Goal: Information Seeking & Learning: Learn about a topic

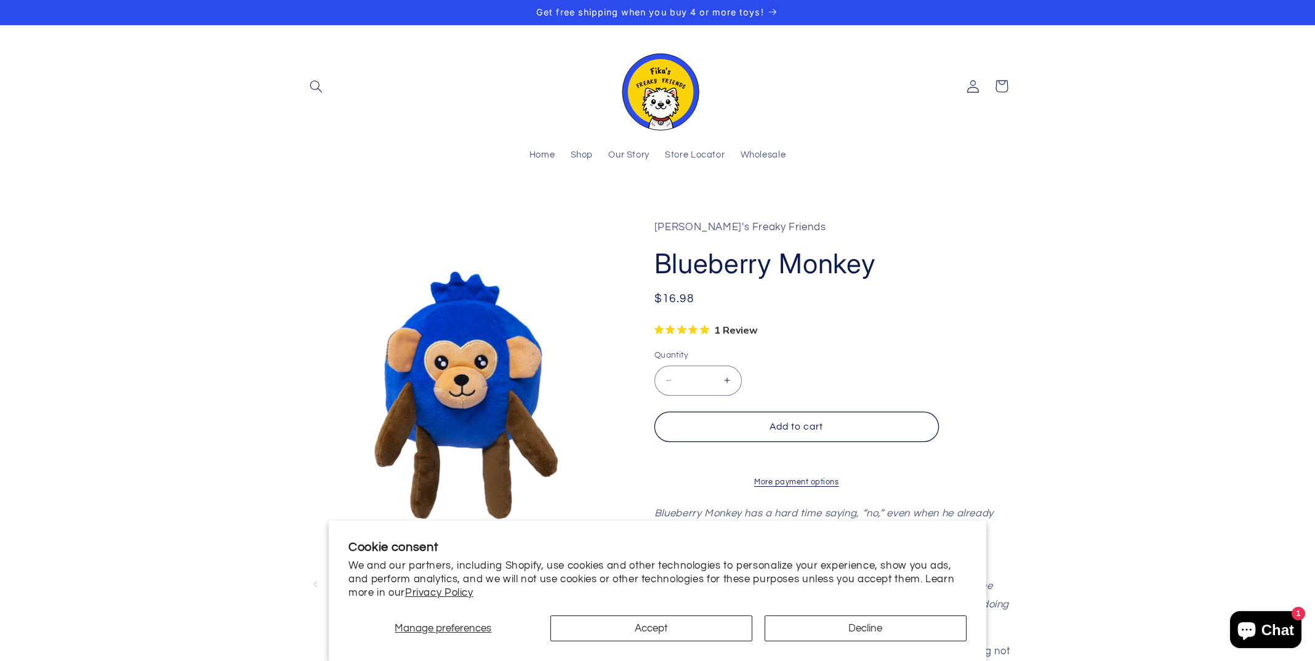
click at [655, 95] on img at bounding box center [658, 86] width 86 height 88
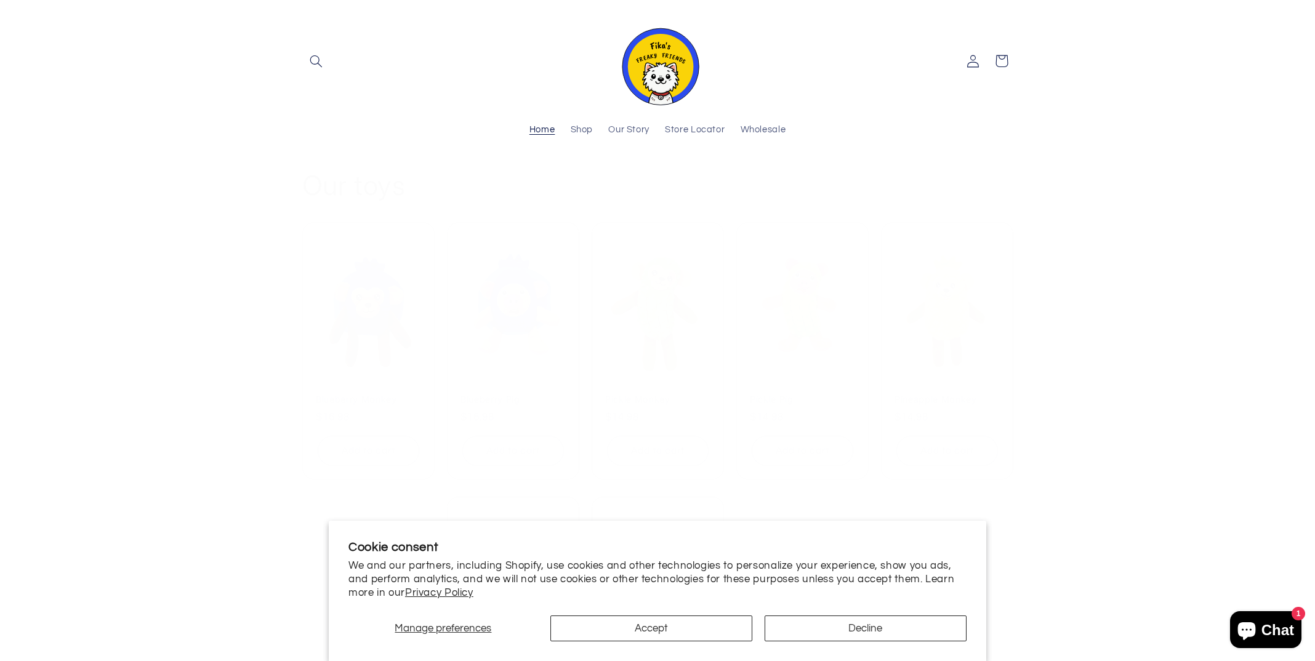
scroll to position [1142, 0]
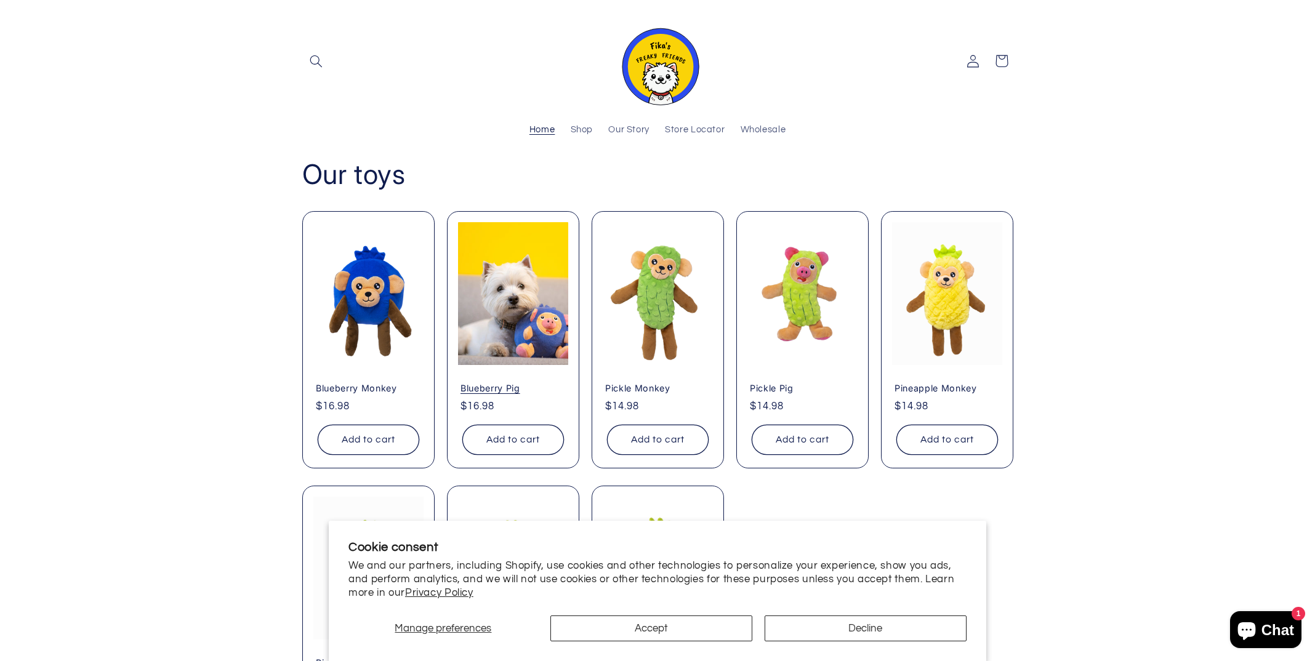
click at [514, 382] on link "Blueberry Pig" at bounding box center [513, 387] width 105 height 11
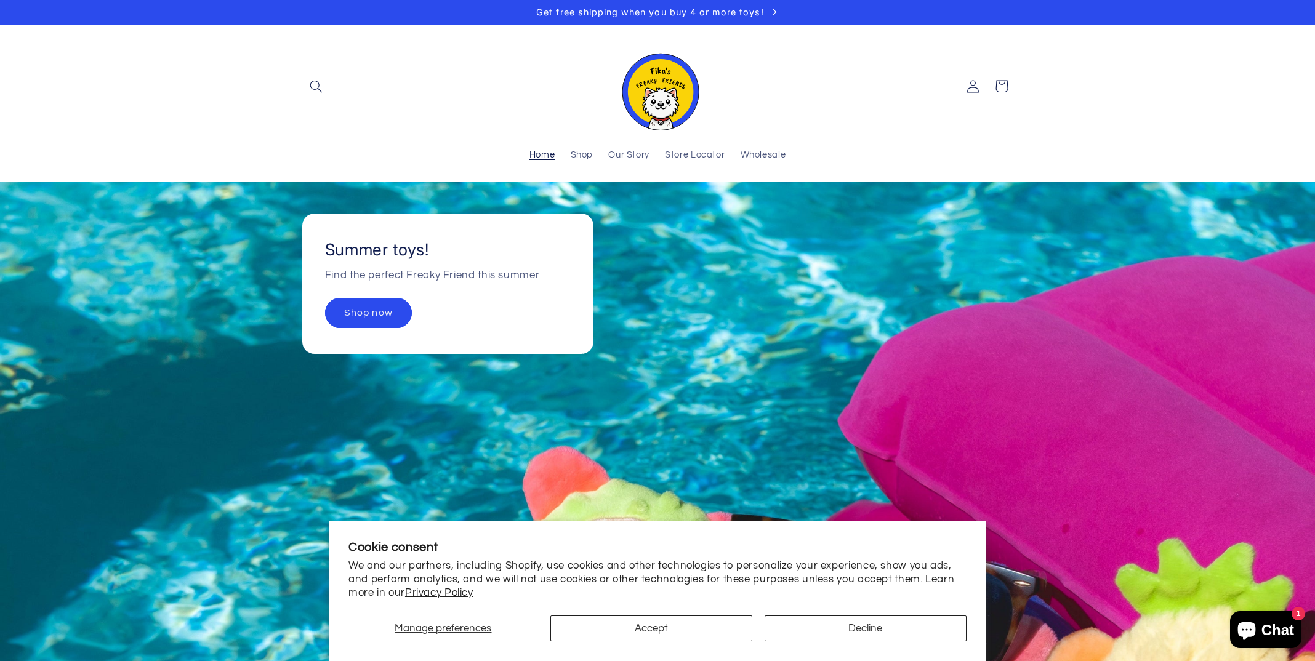
scroll to position [1142, 0]
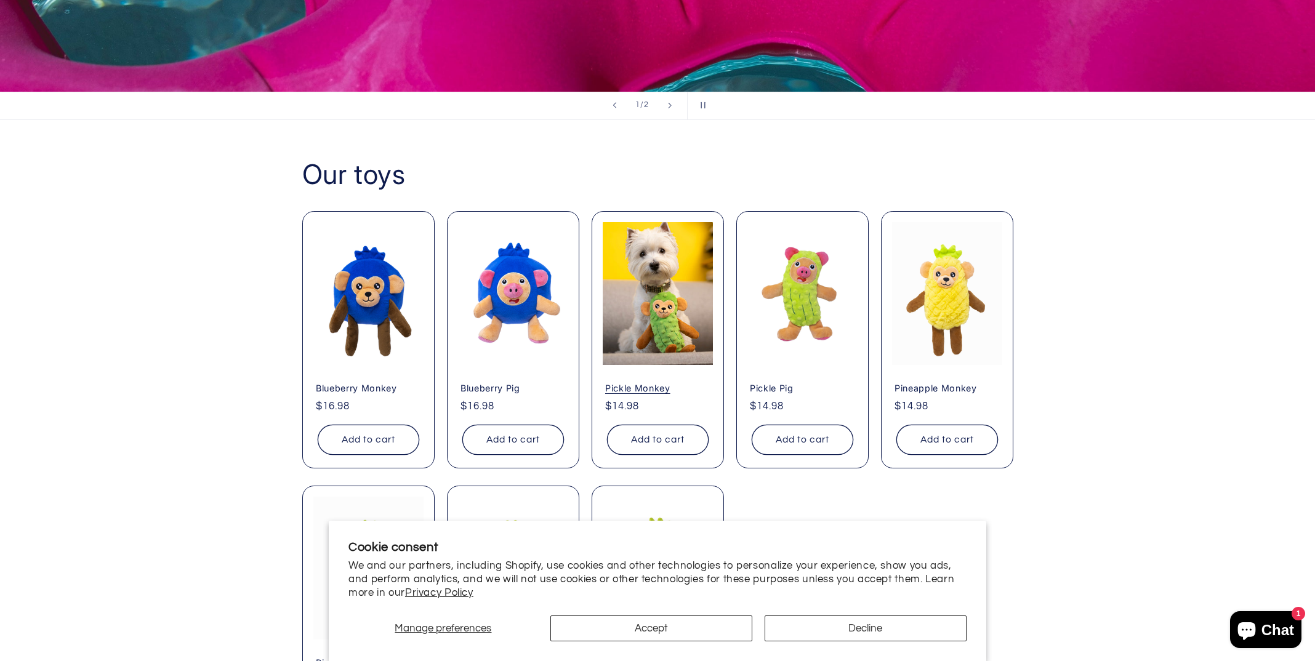
click at [673, 382] on link "Pickle Monkey" at bounding box center [657, 387] width 105 height 11
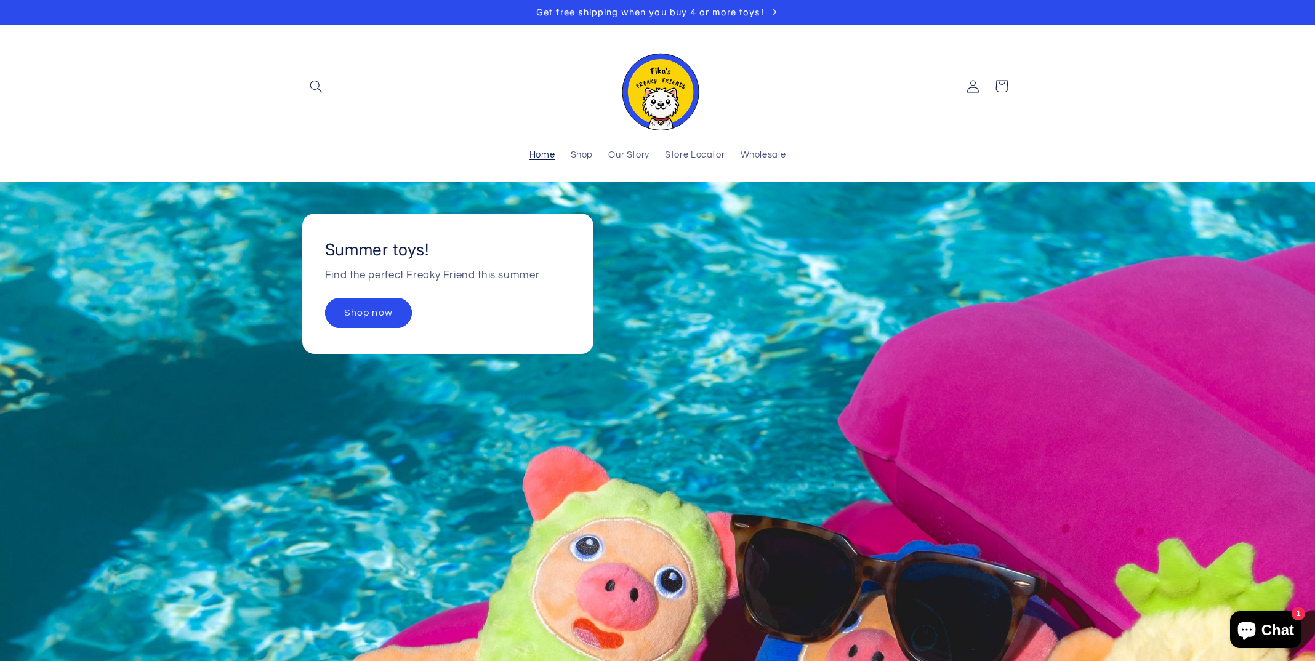
scroll to position [1142, 0]
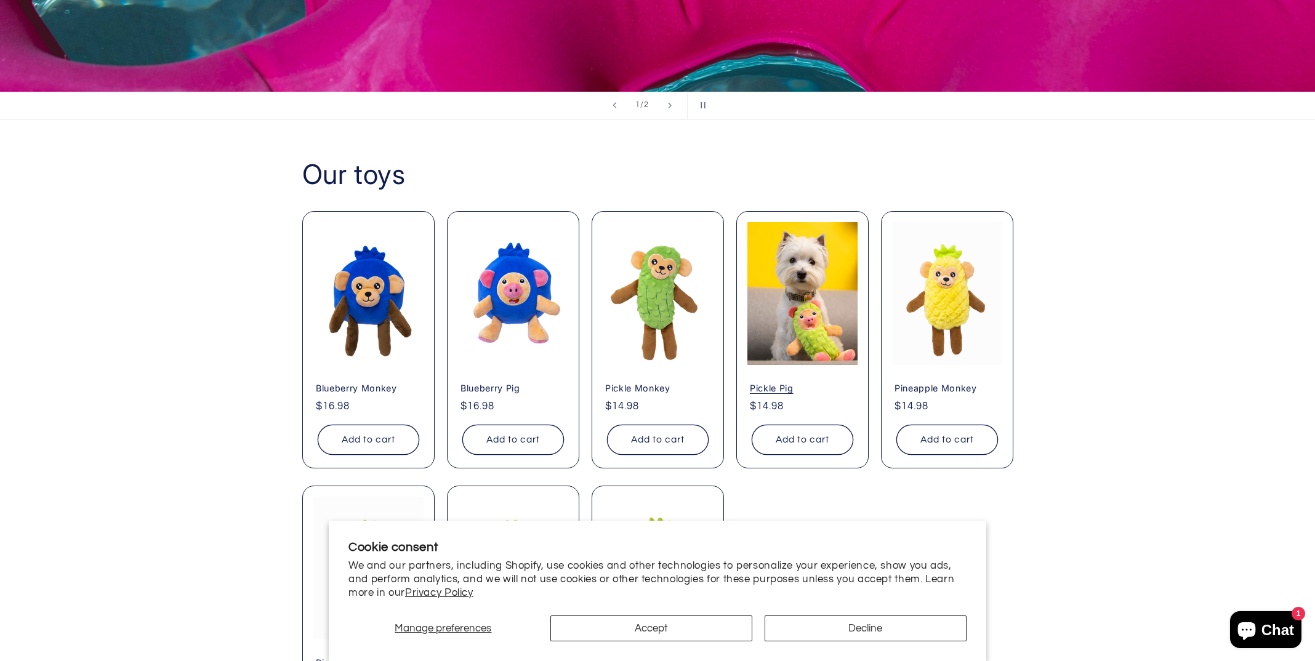
click at [799, 382] on link "Pickle Pig" at bounding box center [802, 387] width 105 height 11
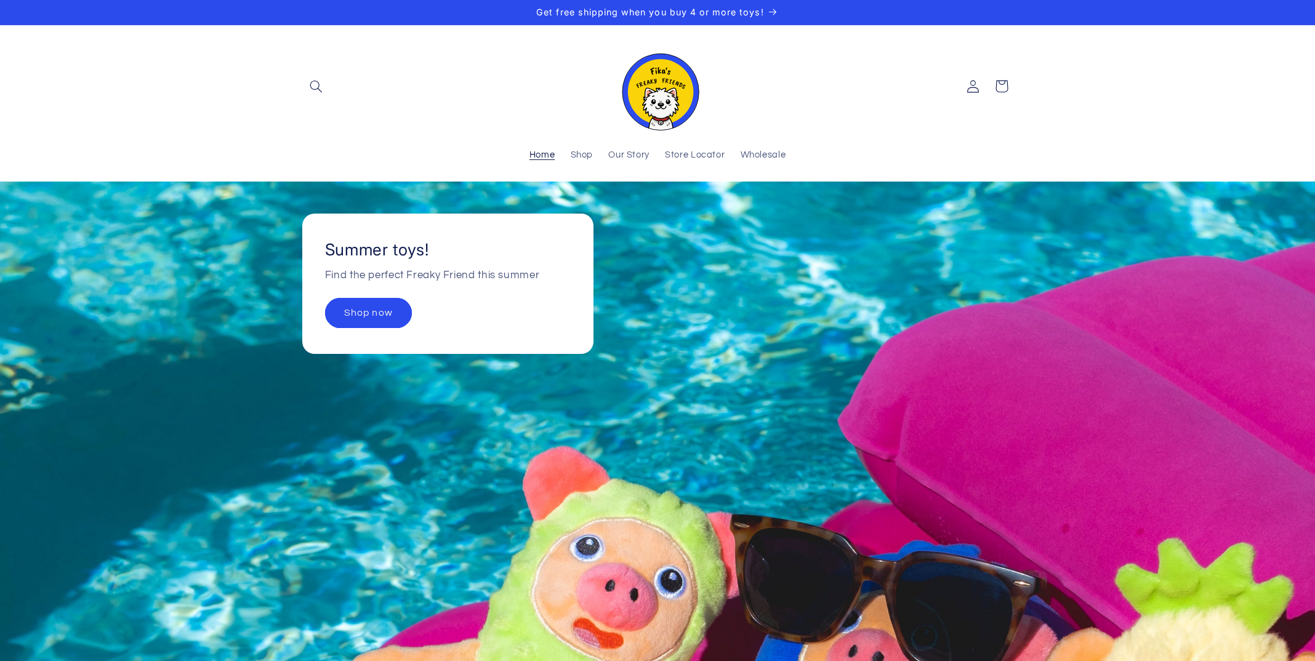
scroll to position [1142, 0]
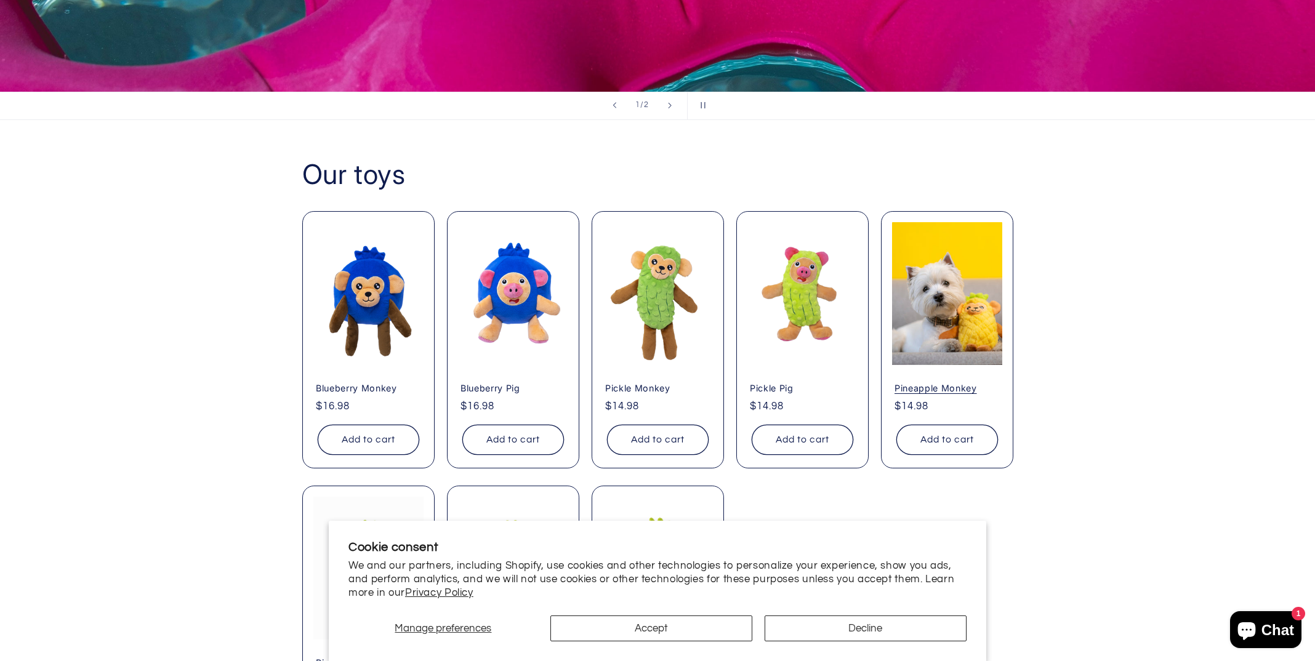
click at [947, 382] on link "Pineapple Monkey" at bounding box center [947, 387] width 105 height 11
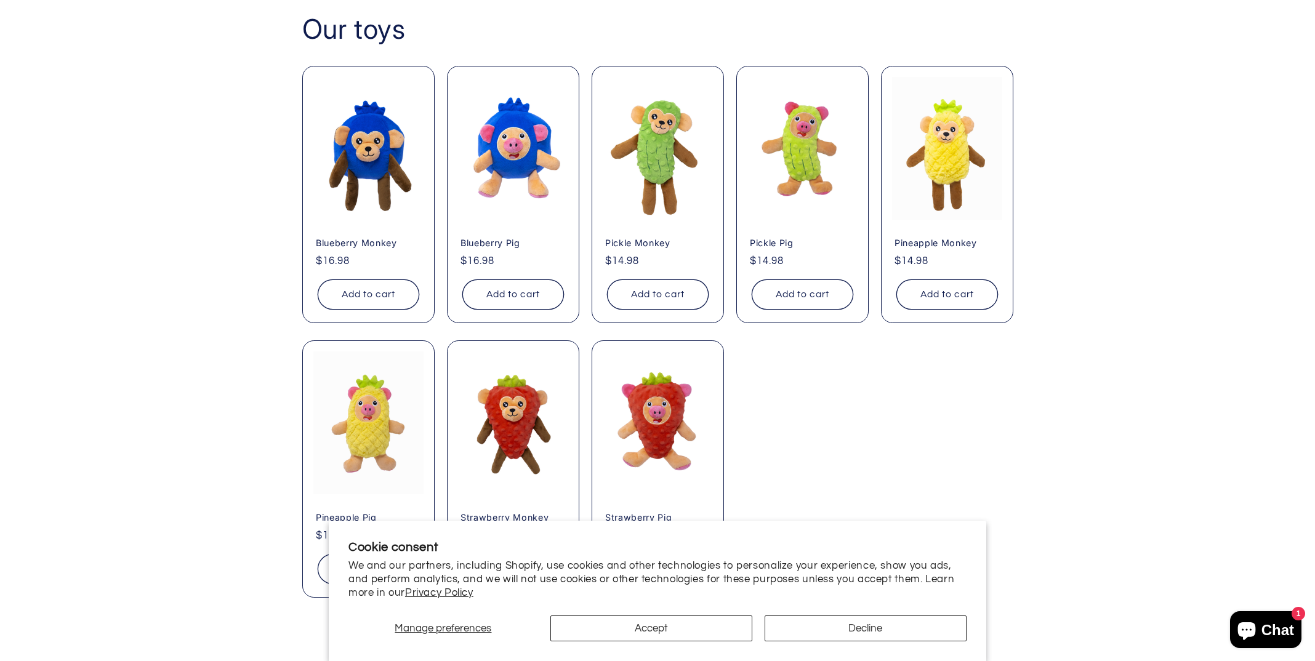
scroll to position [1321, 0]
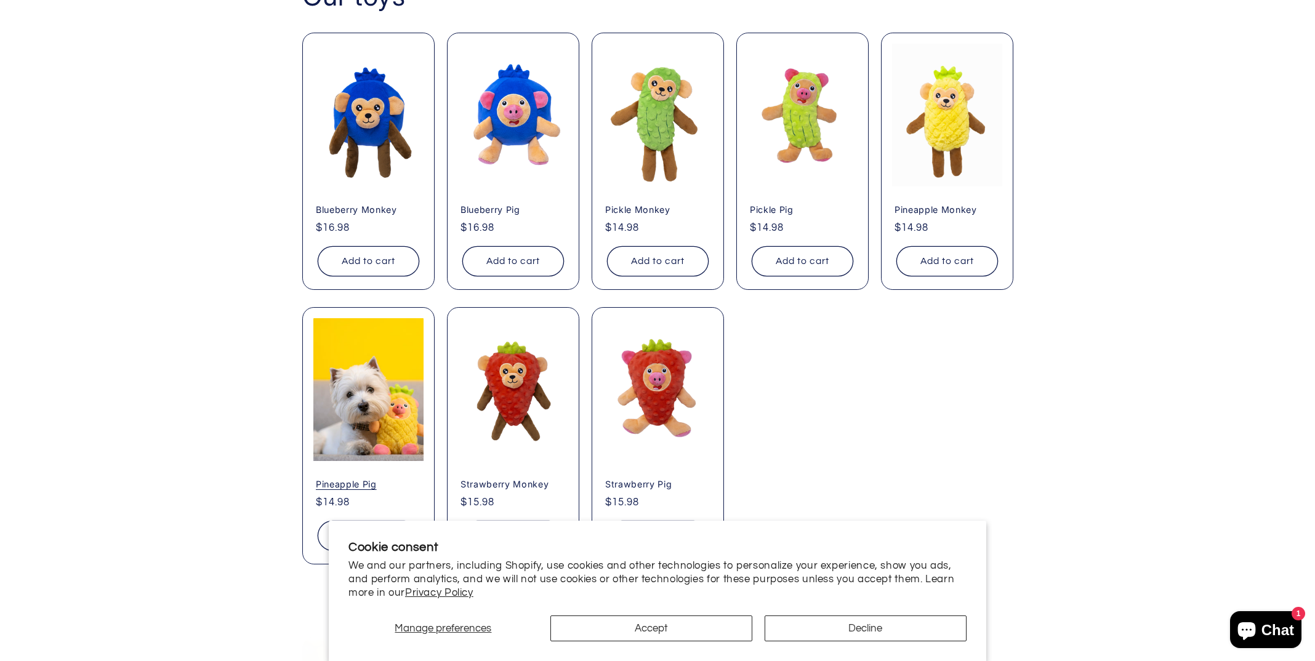
click at [351, 479] on link "Pineapple Pig" at bounding box center [368, 484] width 105 height 11
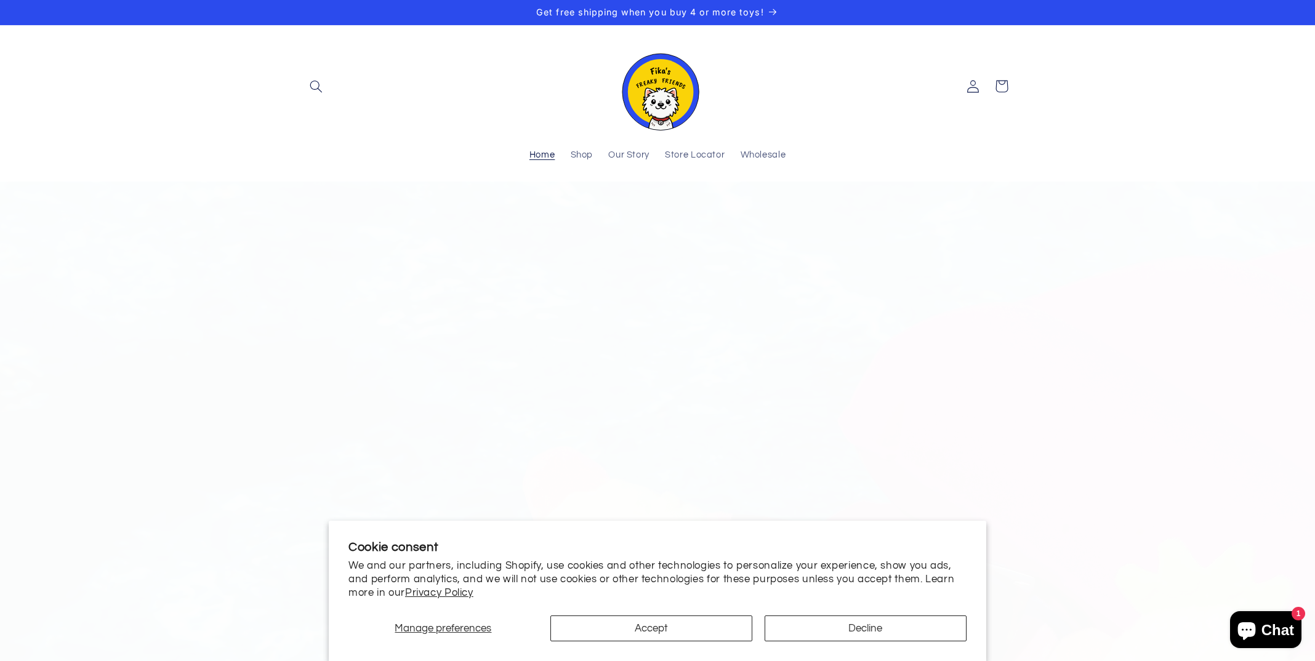
scroll to position [1325, 0]
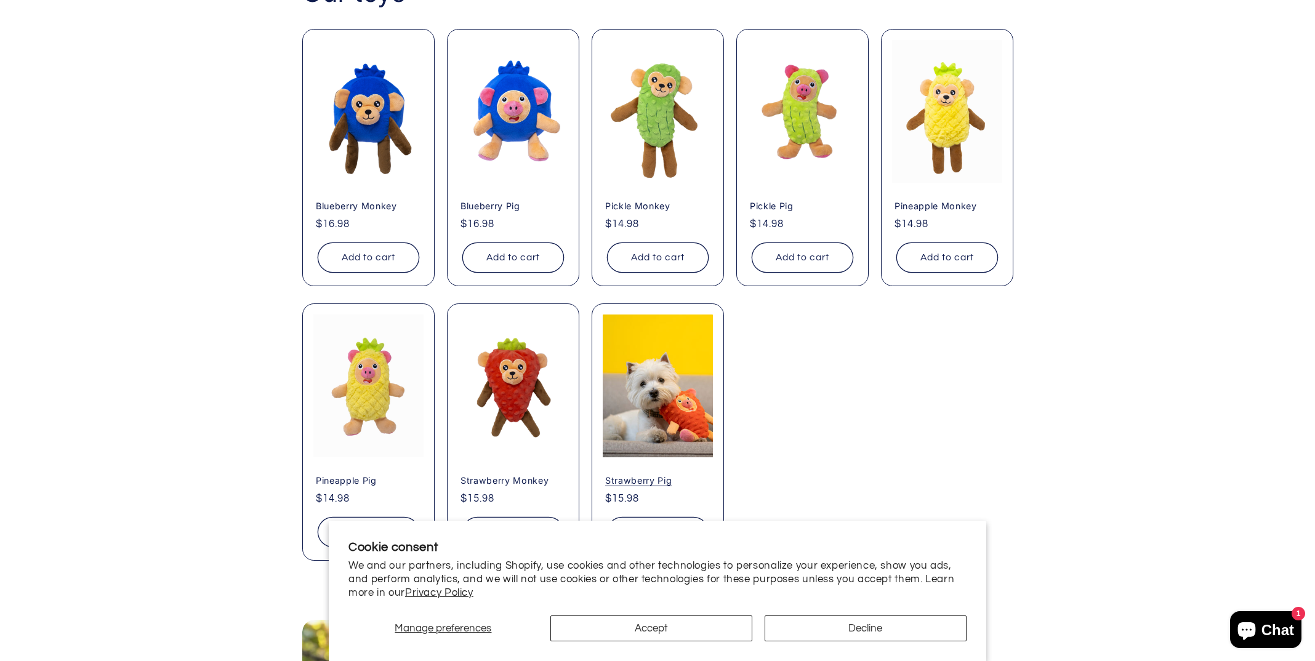
click at [646, 475] on link "Strawberry Pig" at bounding box center [657, 480] width 105 height 11
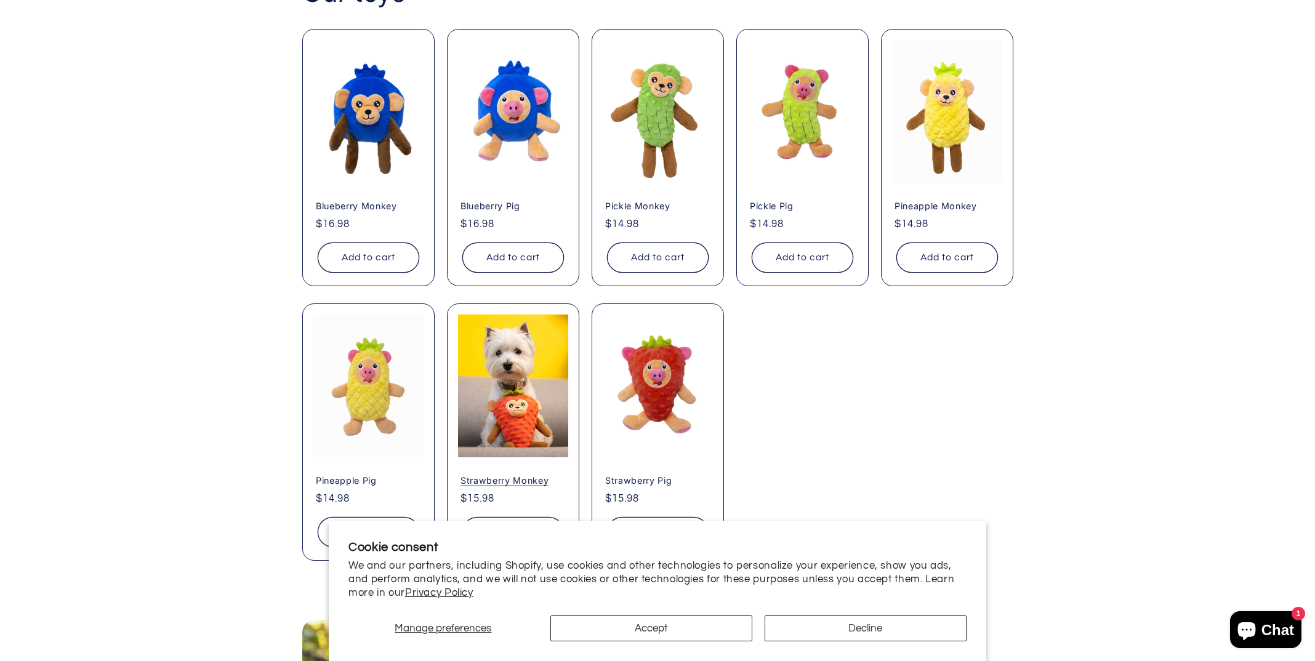
scroll to position [1394, 0]
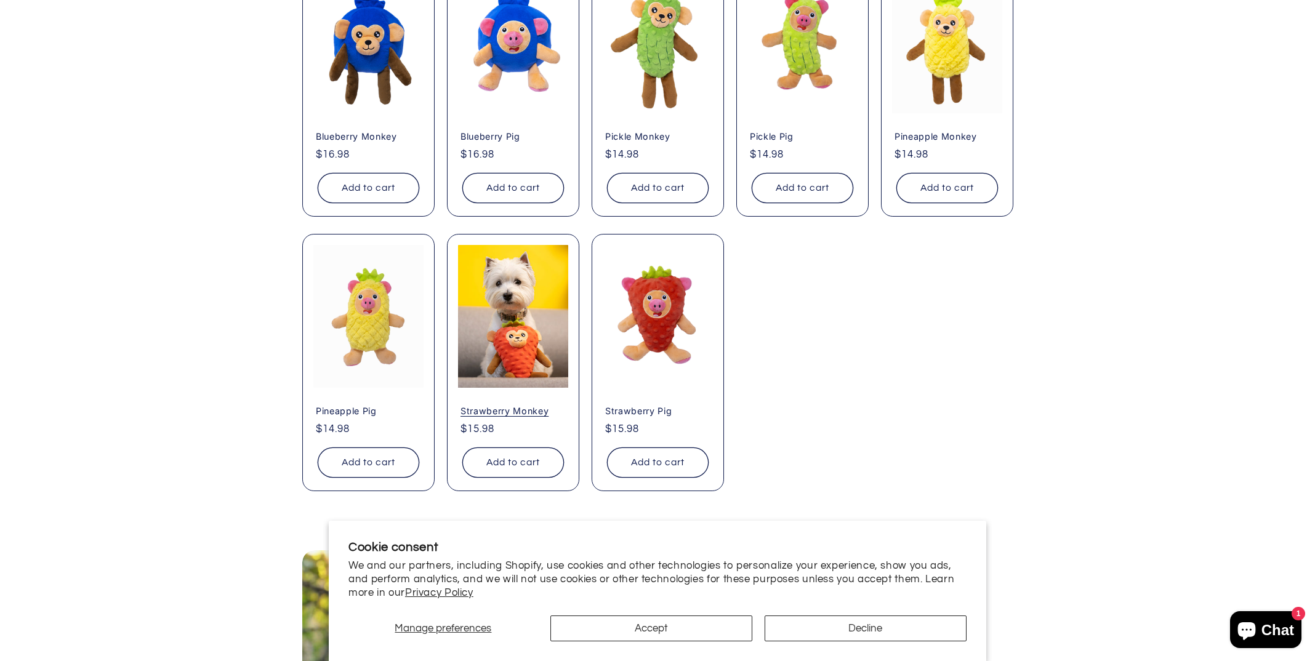
click at [528, 406] on link "Strawberry Monkey" at bounding box center [513, 411] width 105 height 11
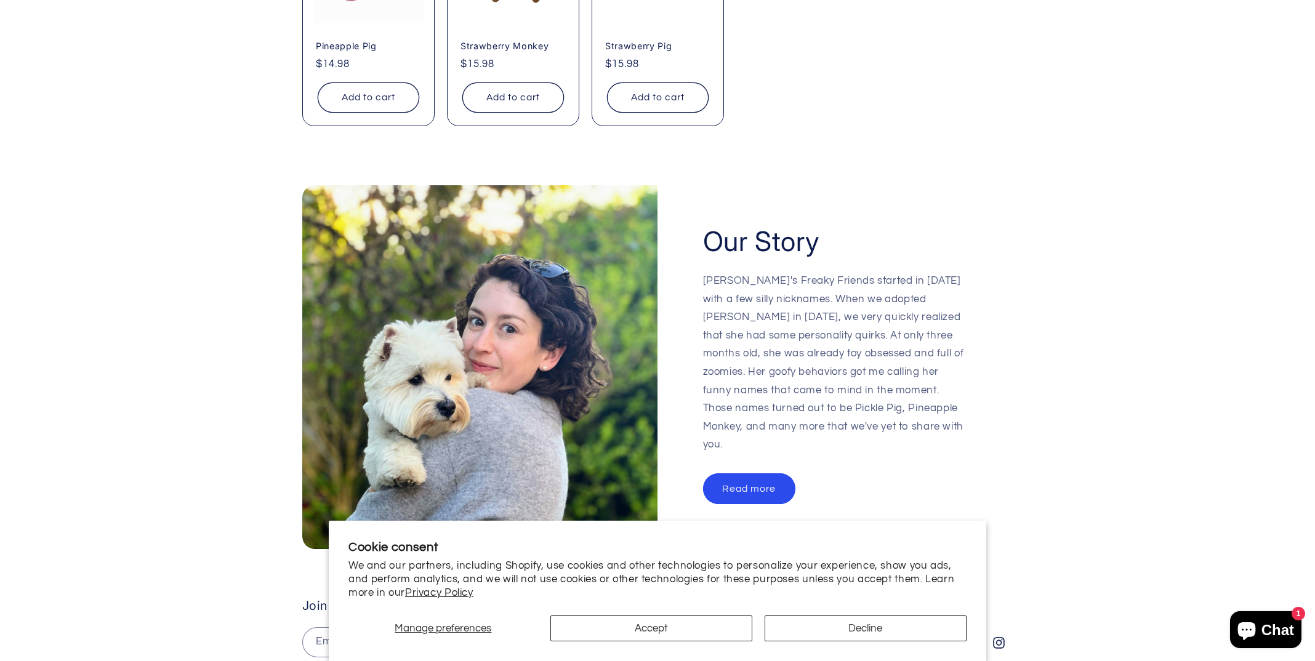
scroll to position [1881, 0]
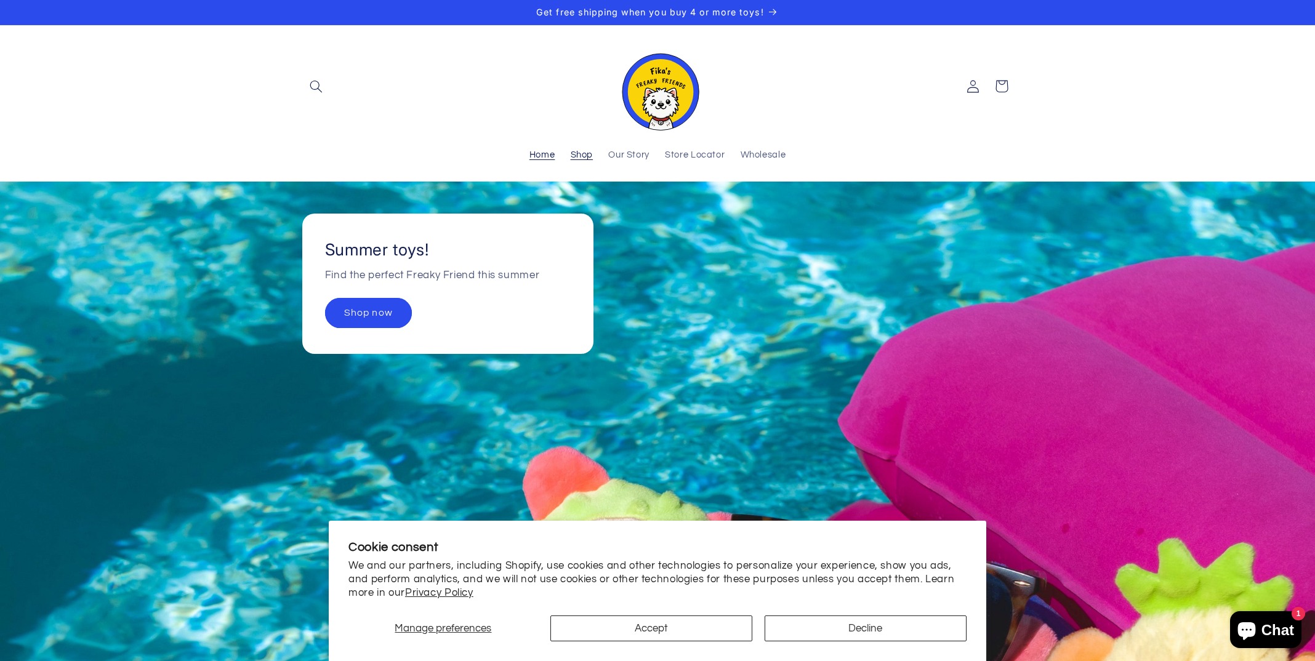
click at [586, 153] on span "Shop" at bounding box center [582, 156] width 23 height 12
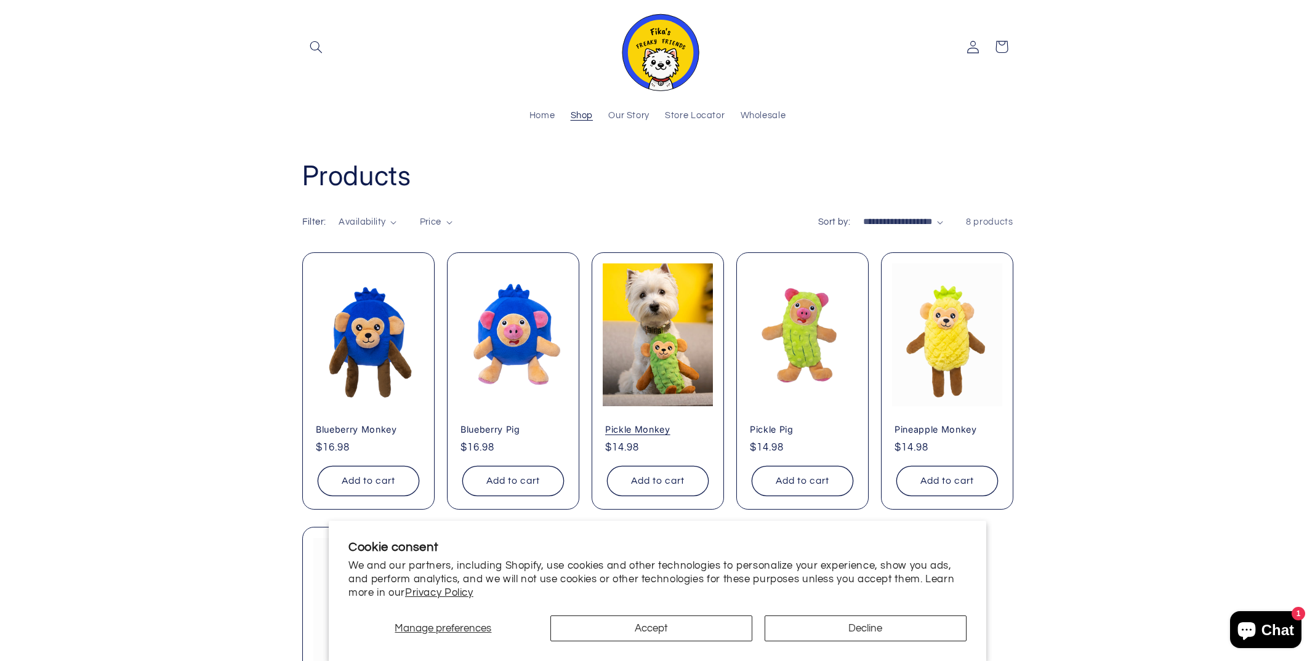
scroll to position [41, 0]
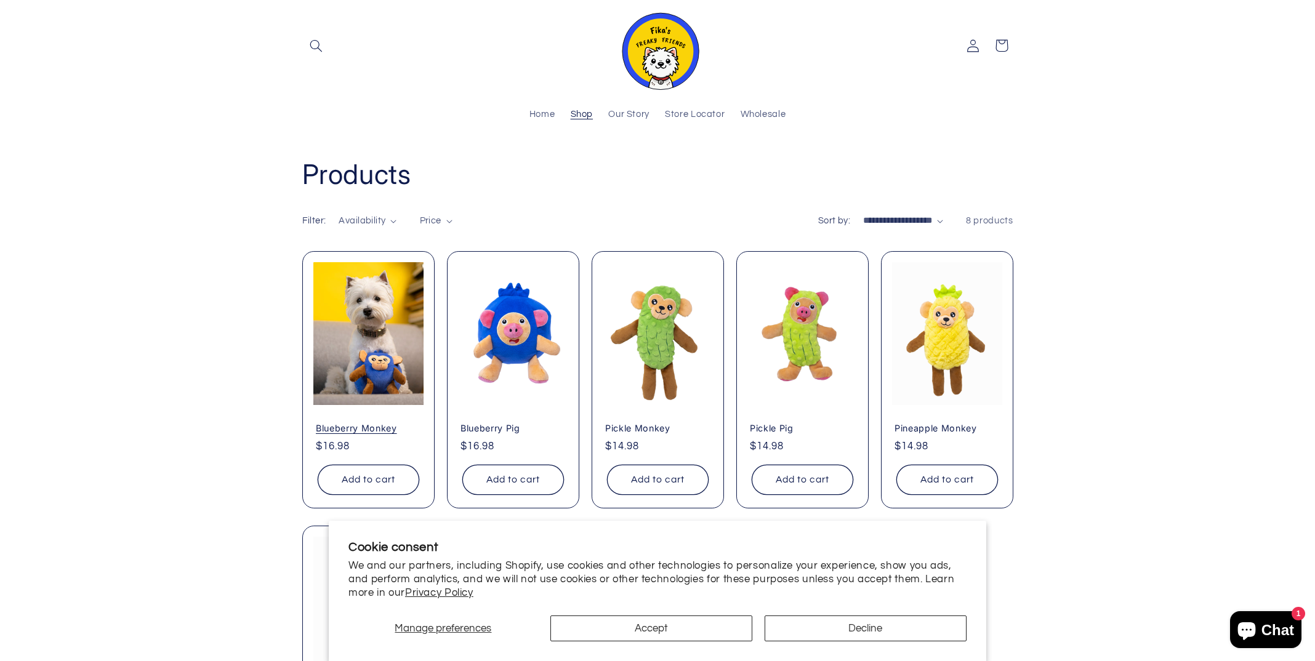
click at [358, 423] on link "Blueberry Monkey" at bounding box center [368, 428] width 105 height 11
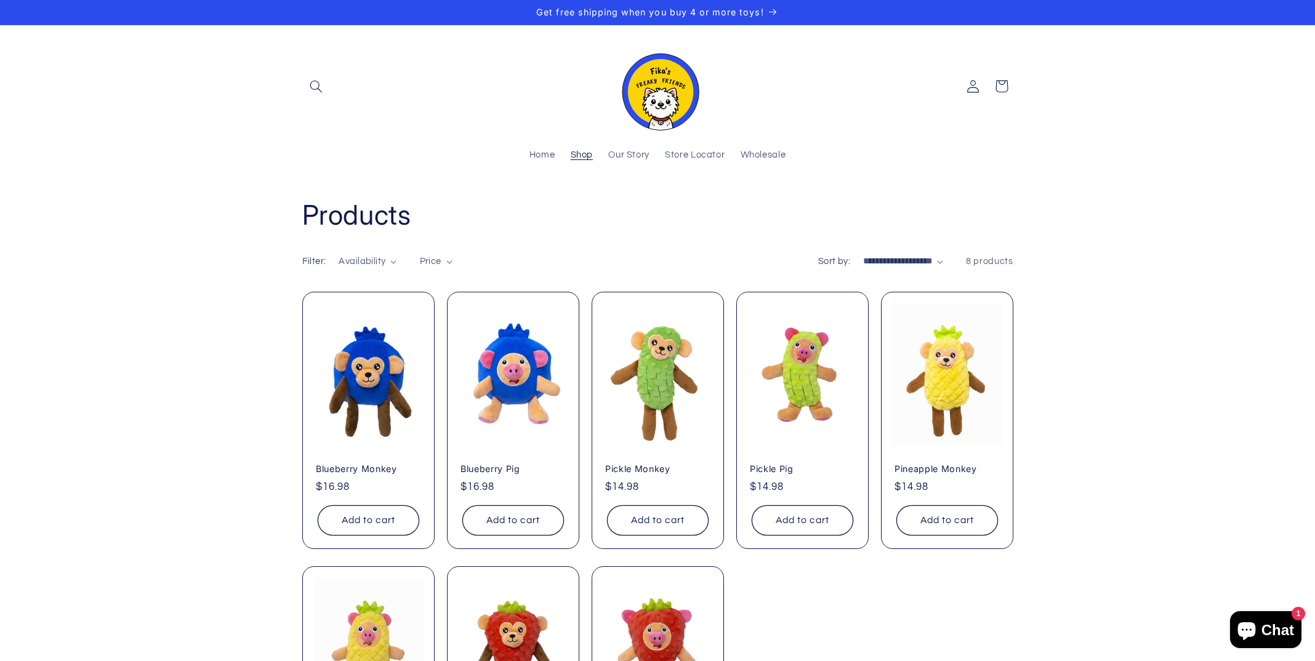
scroll to position [41, 0]
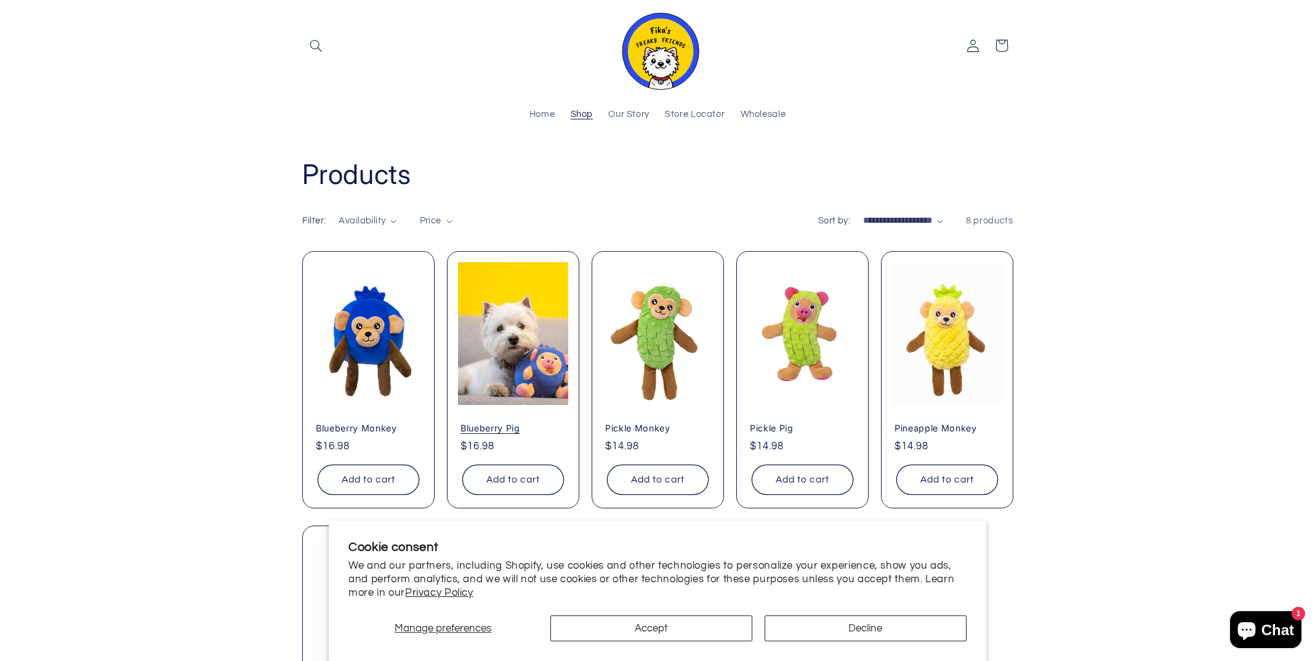
click at [537, 423] on link "Blueberry Pig" at bounding box center [513, 428] width 105 height 11
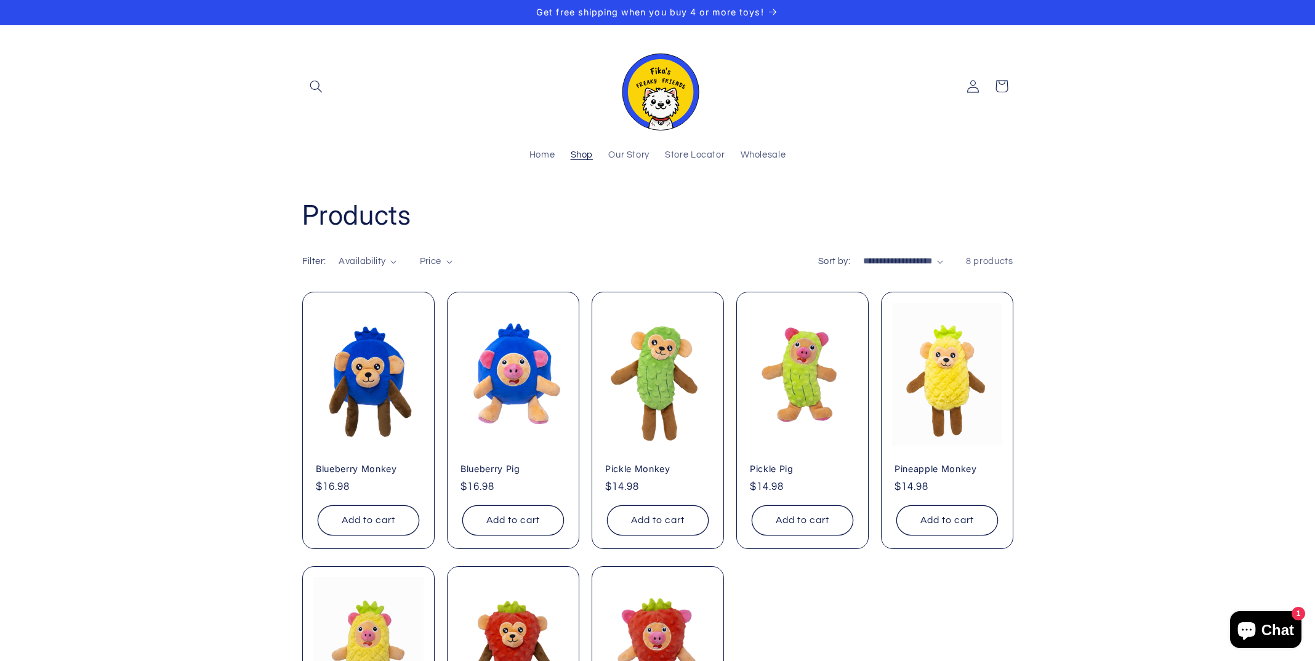
scroll to position [41, 0]
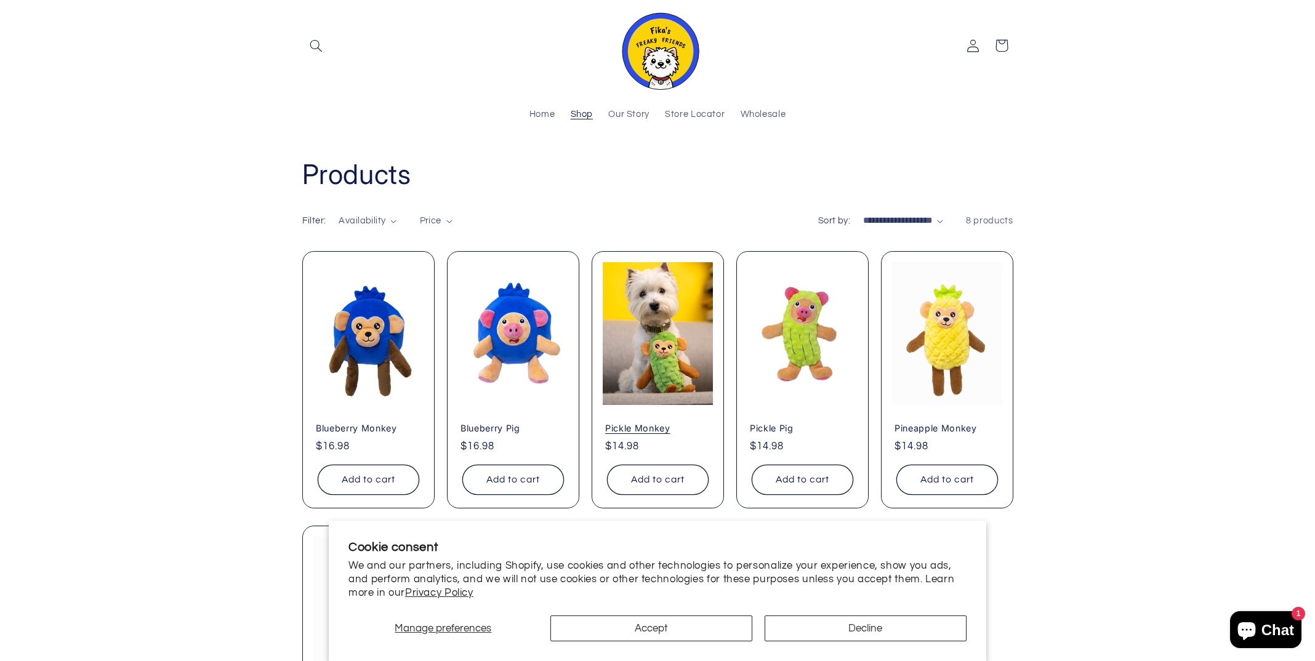
click at [649, 423] on link "Pickle Monkey" at bounding box center [657, 428] width 105 height 11
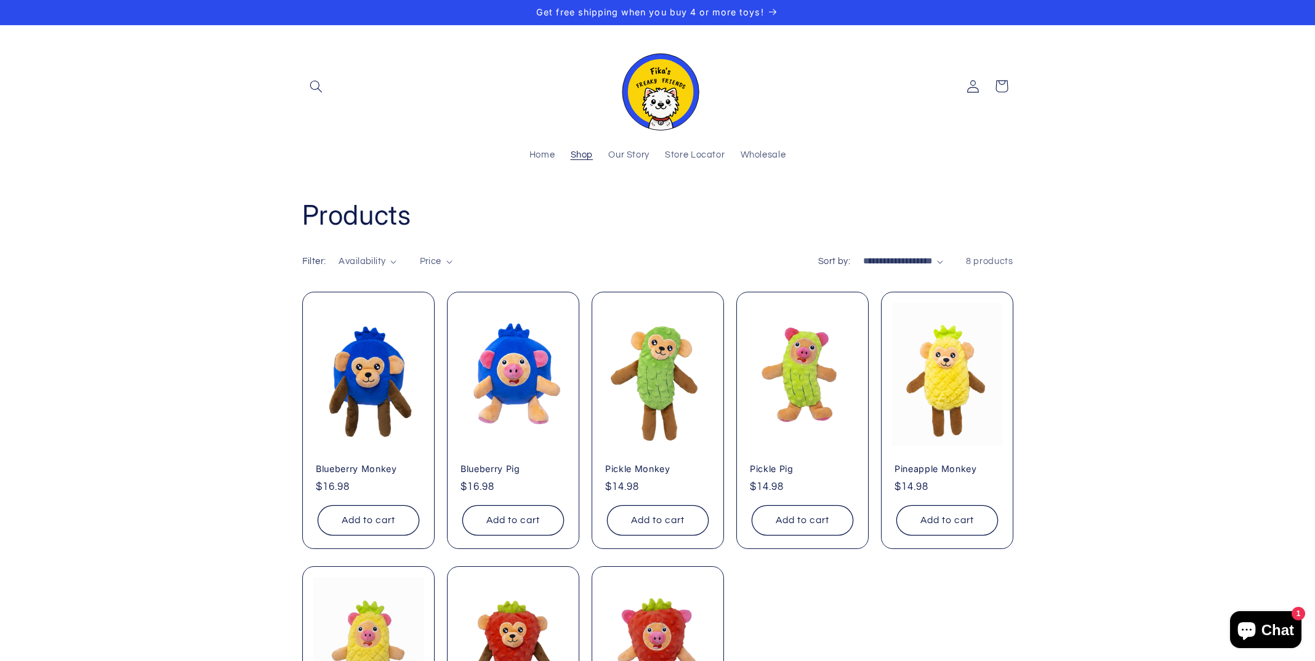
scroll to position [41, 0]
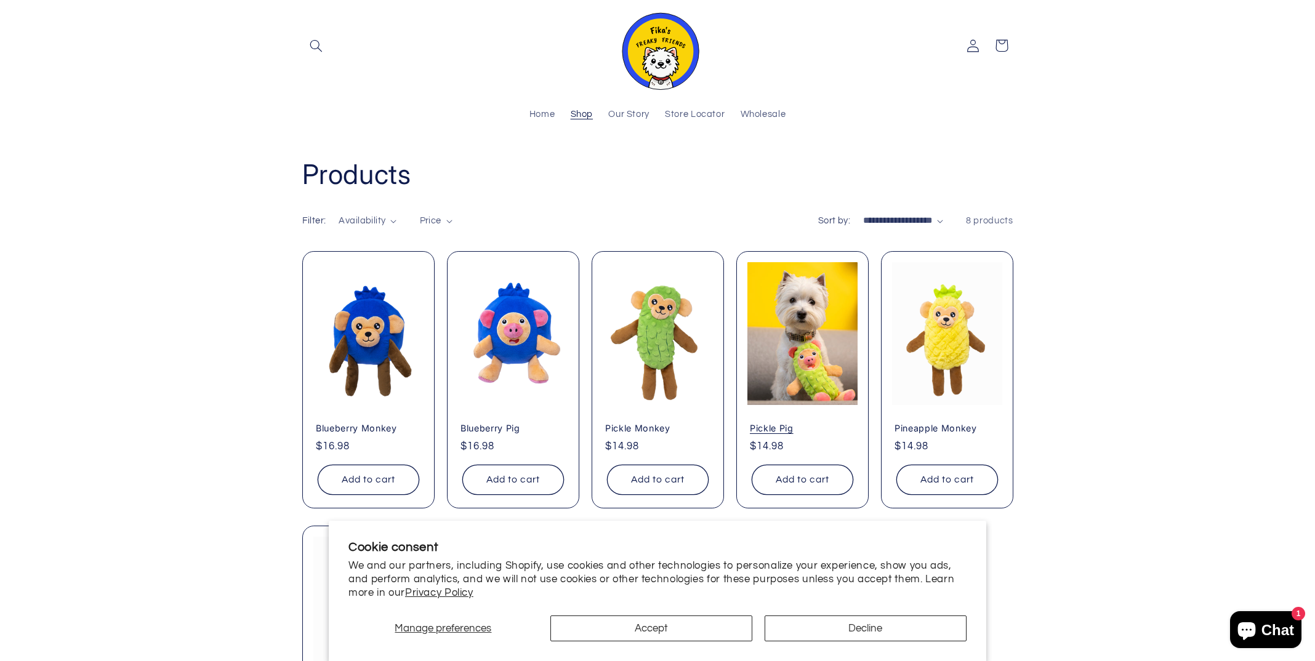
click at [807, 423] on link "Pickle Pig" at bounding box center [802, 428] width 105 height 11
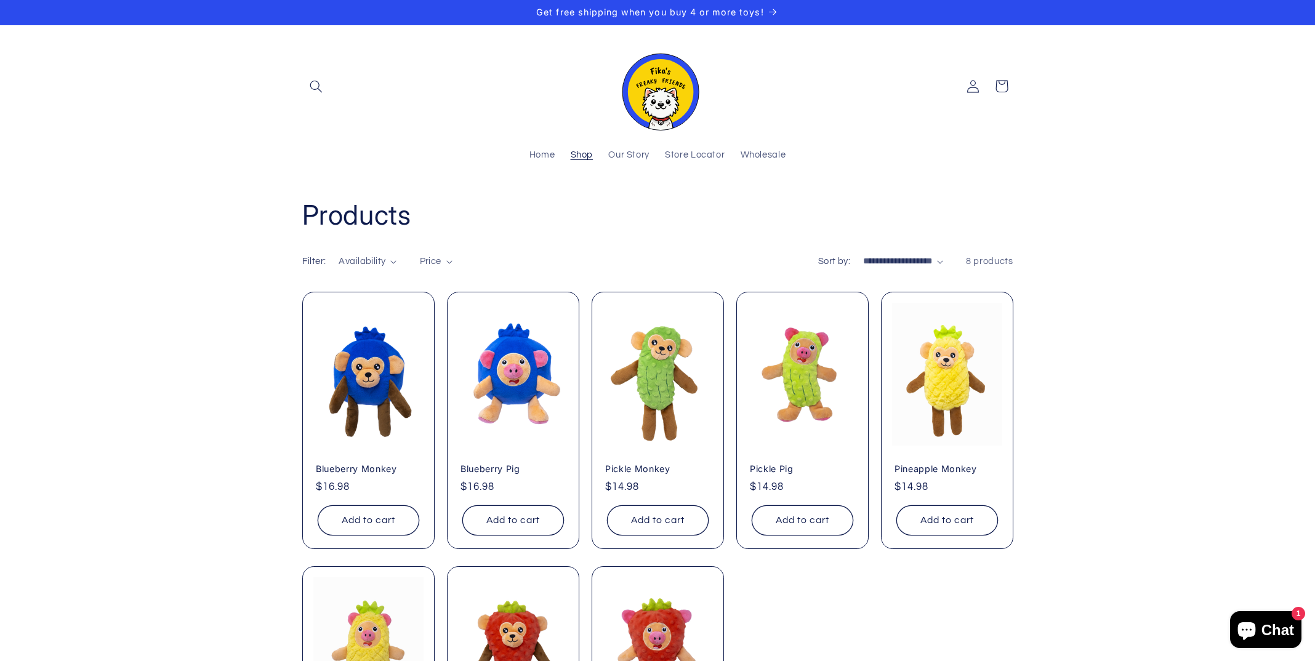
scroll to position [41, 0]
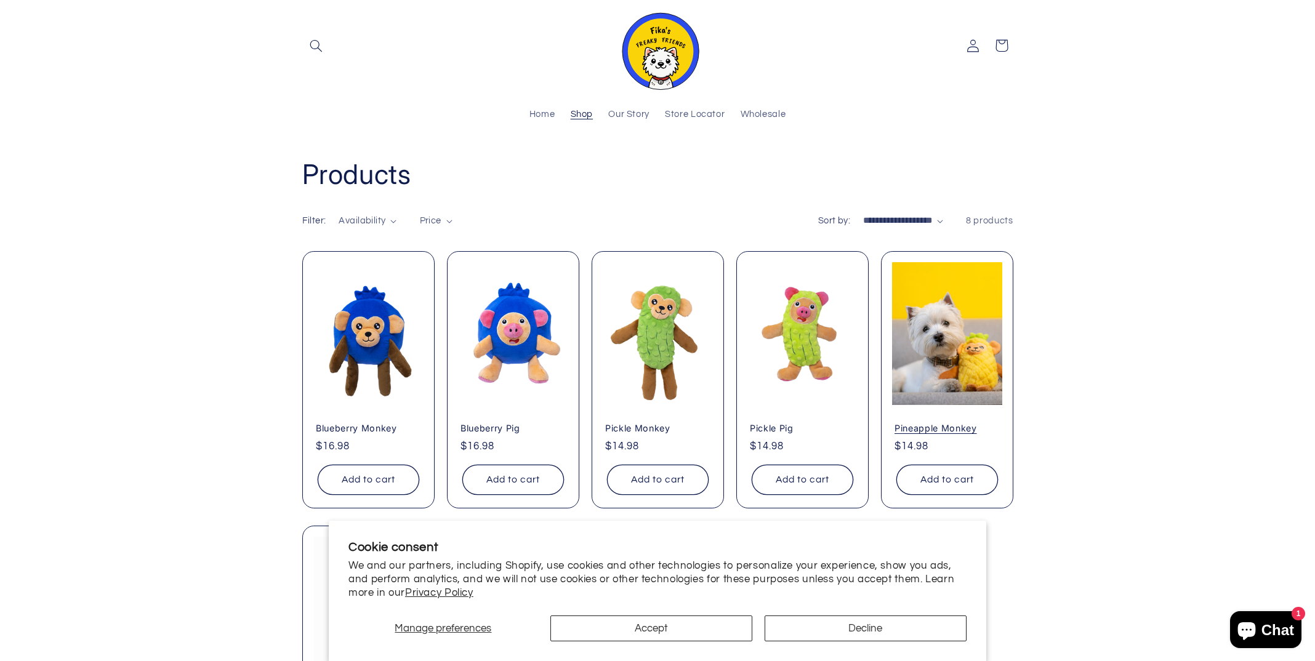
click at [941, 423] on link "Pineapple Monkey" at bounding box center [947, 428] width 105 height 11
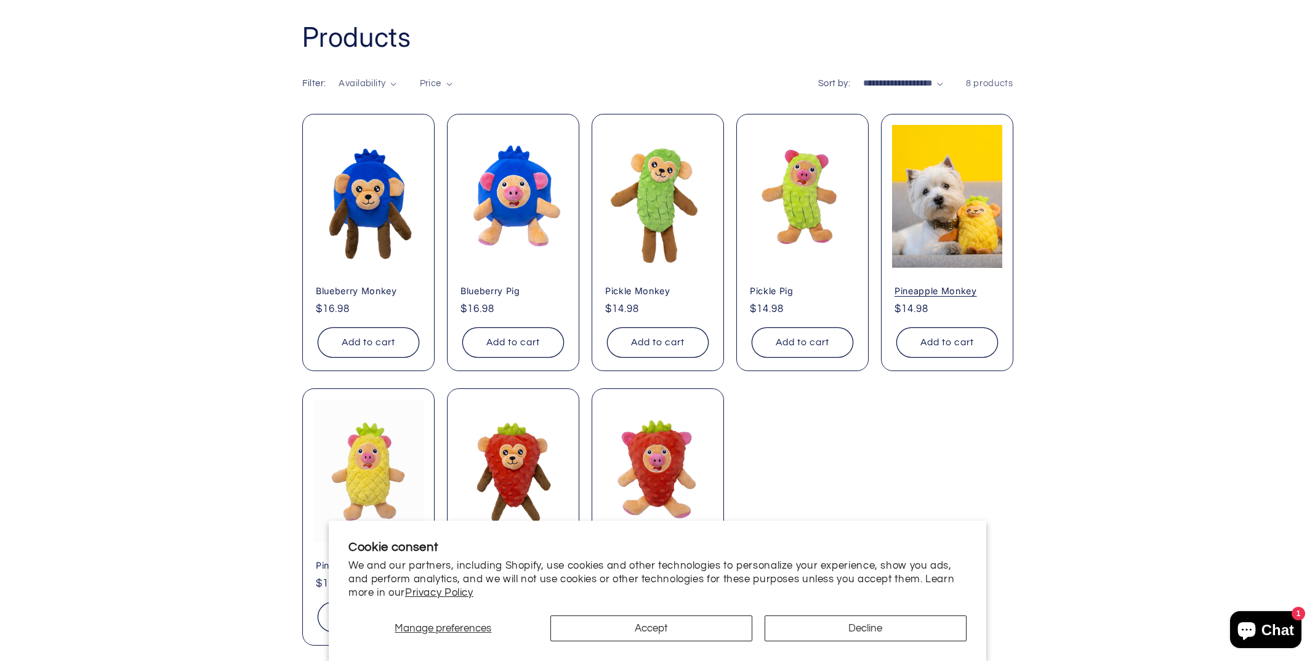
scroll to position [248, 0]
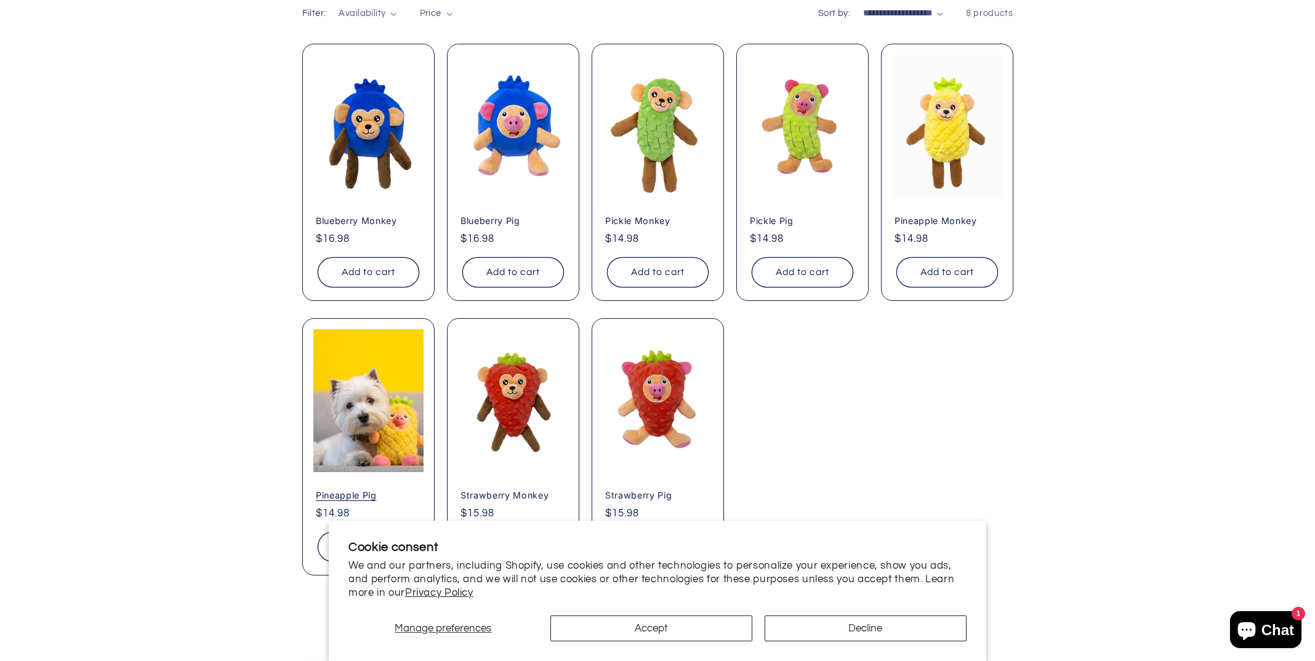
click at [400, 490] on link "Pineapple Pig" at bounding box center [368, 495] width 105 height 11
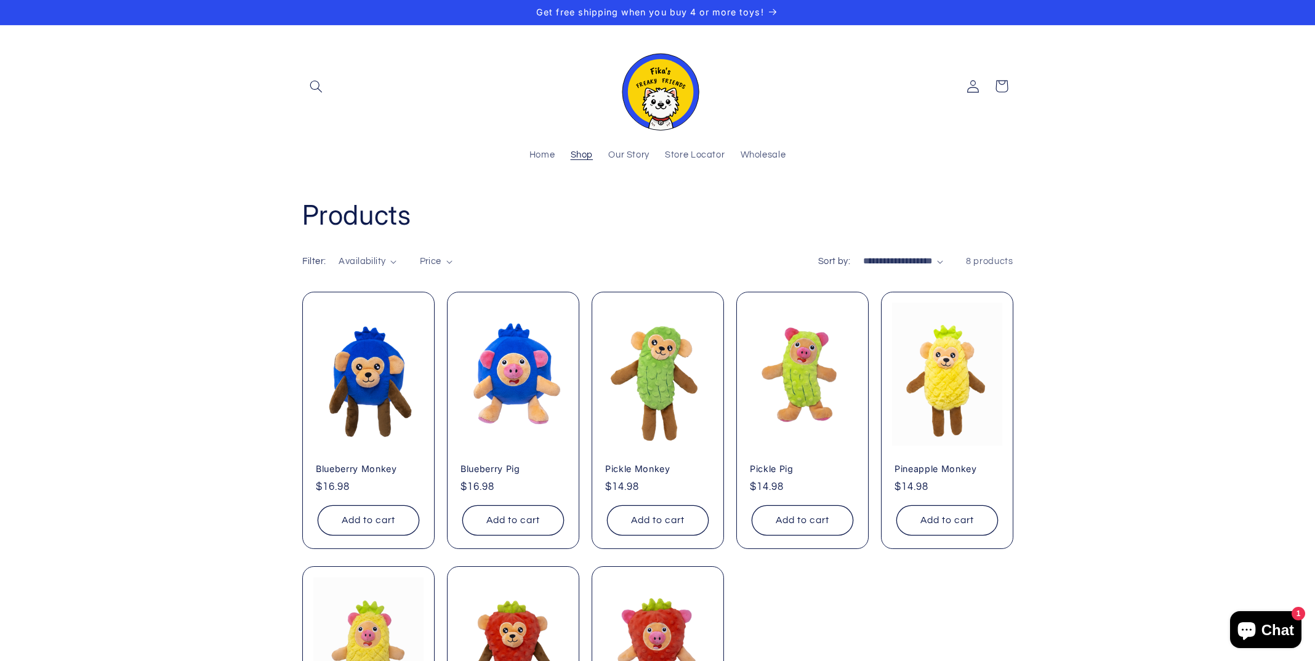
scroll to position [248, 0]
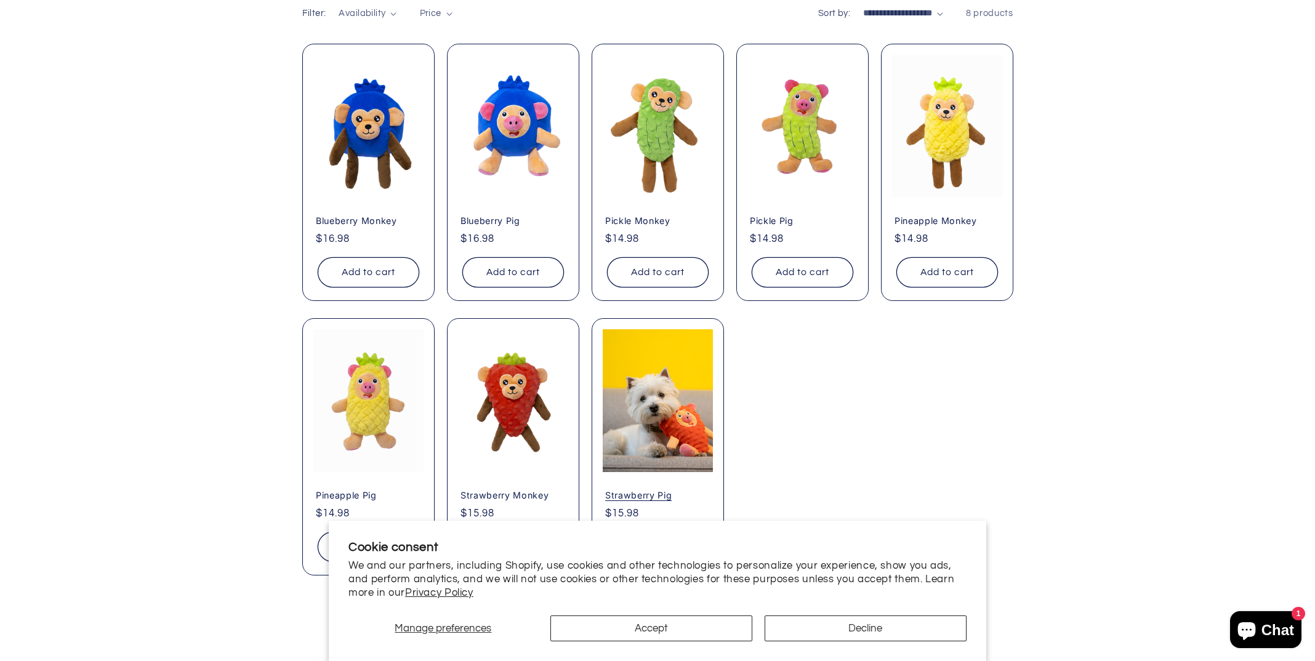
click at [630, 490] on link "Strawberry Pig" at bounding box center [657, 495] width 105 height 11
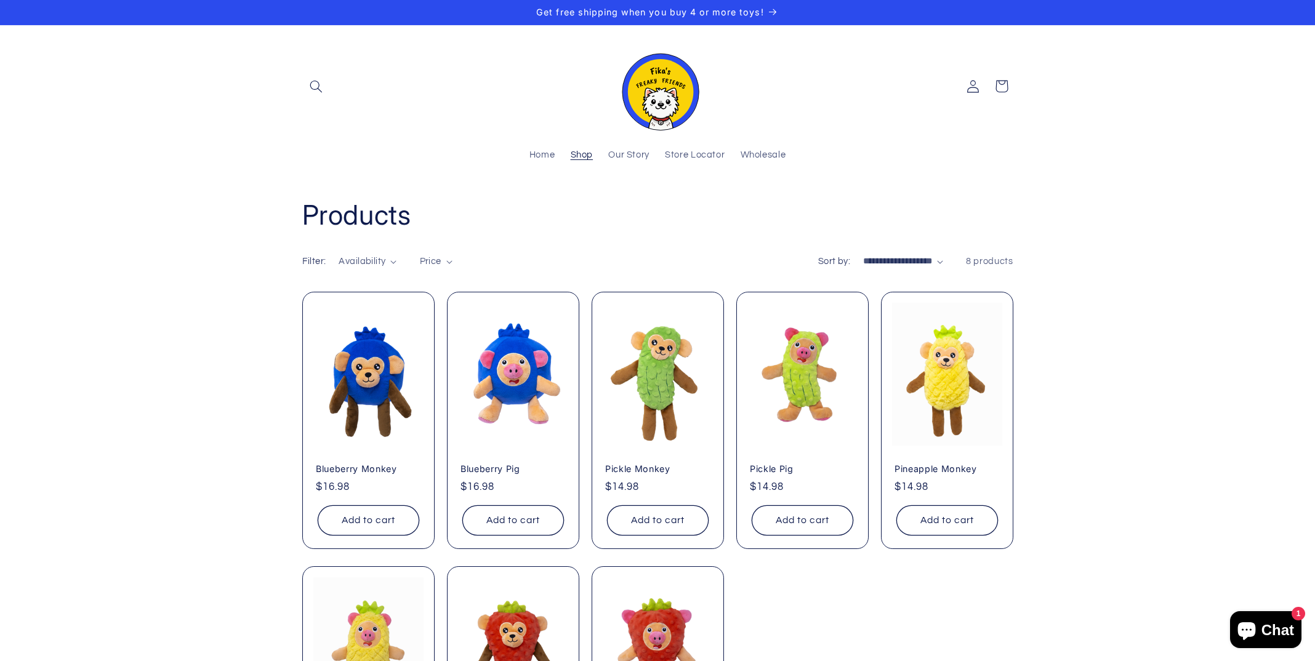
scroll to position [248, 0]
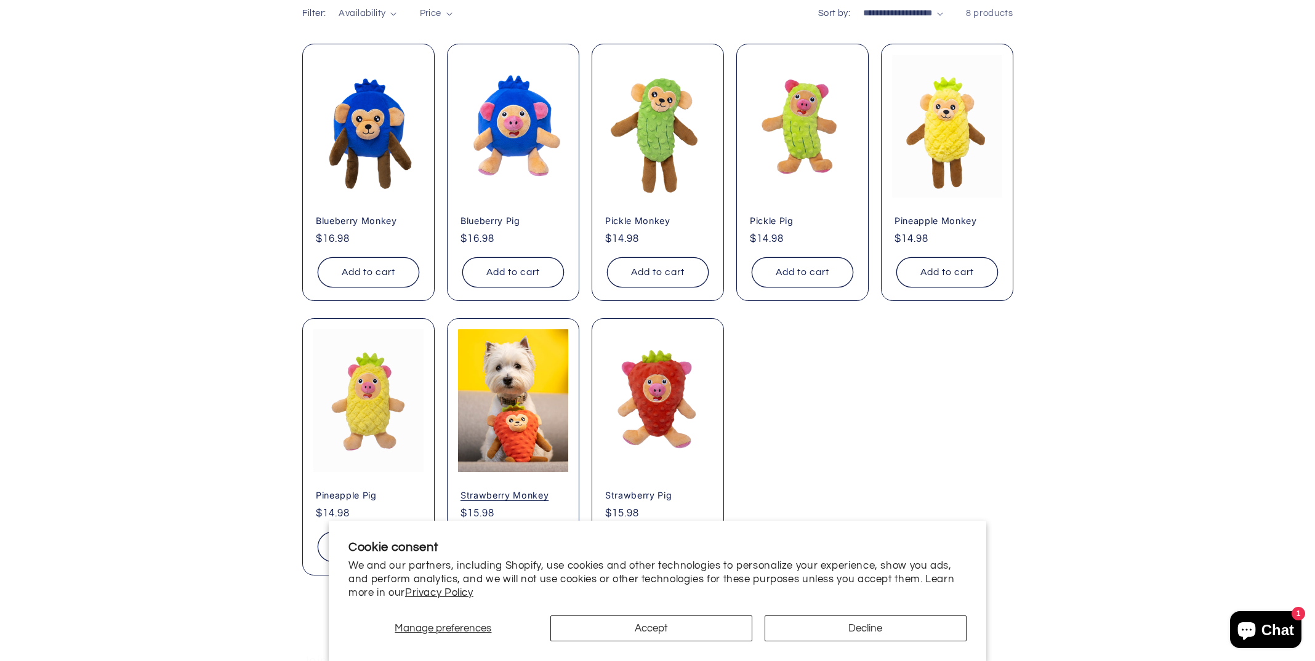
click at [522, 490] on link "Strawberry Monkey" at bounding box center [513, 495] width 105 height 11
